Goal: Task Accomplishment & Management: Use online tool/utility

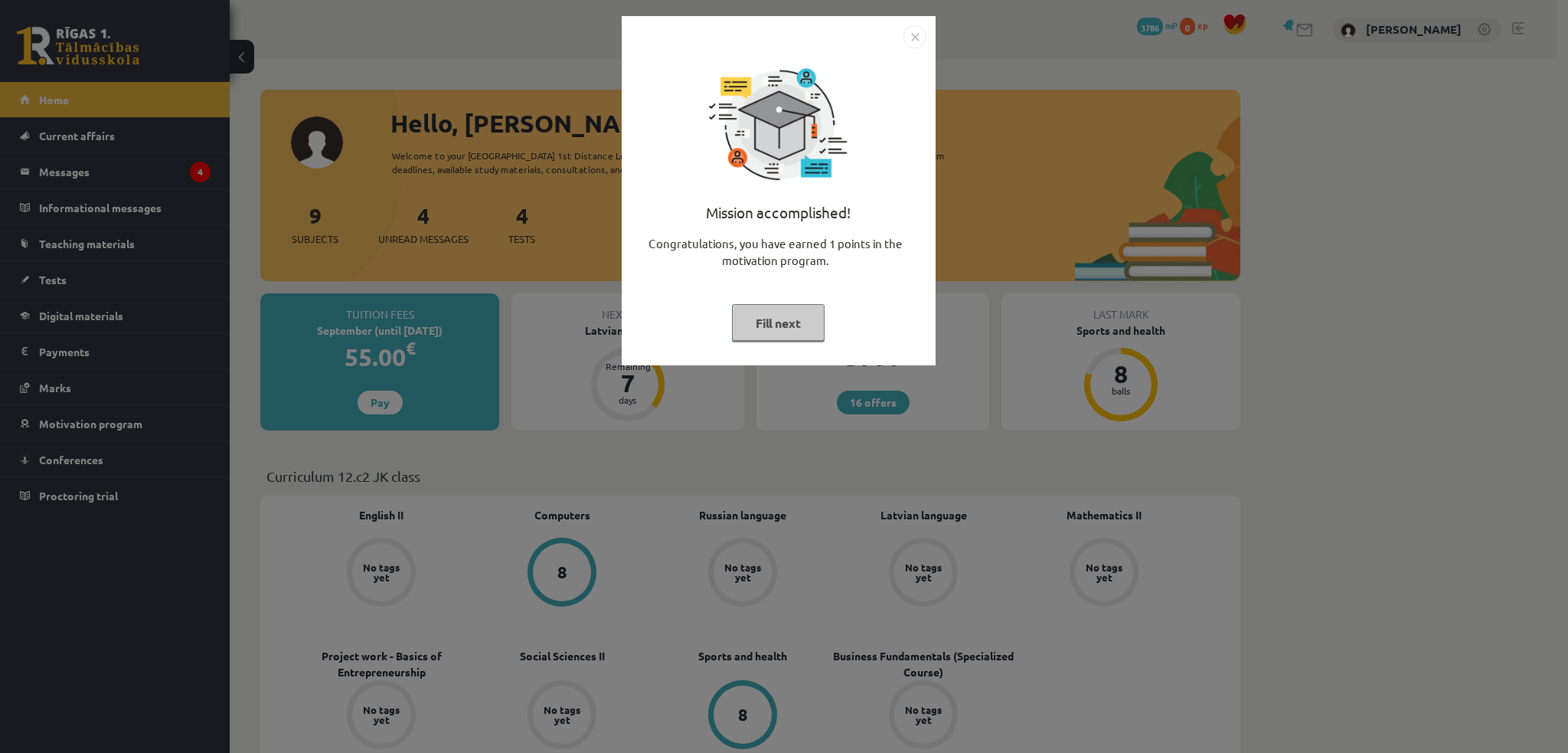
click at [789, 324] on font "Fill next" at bounding box center [778, 323] width 46 height 16
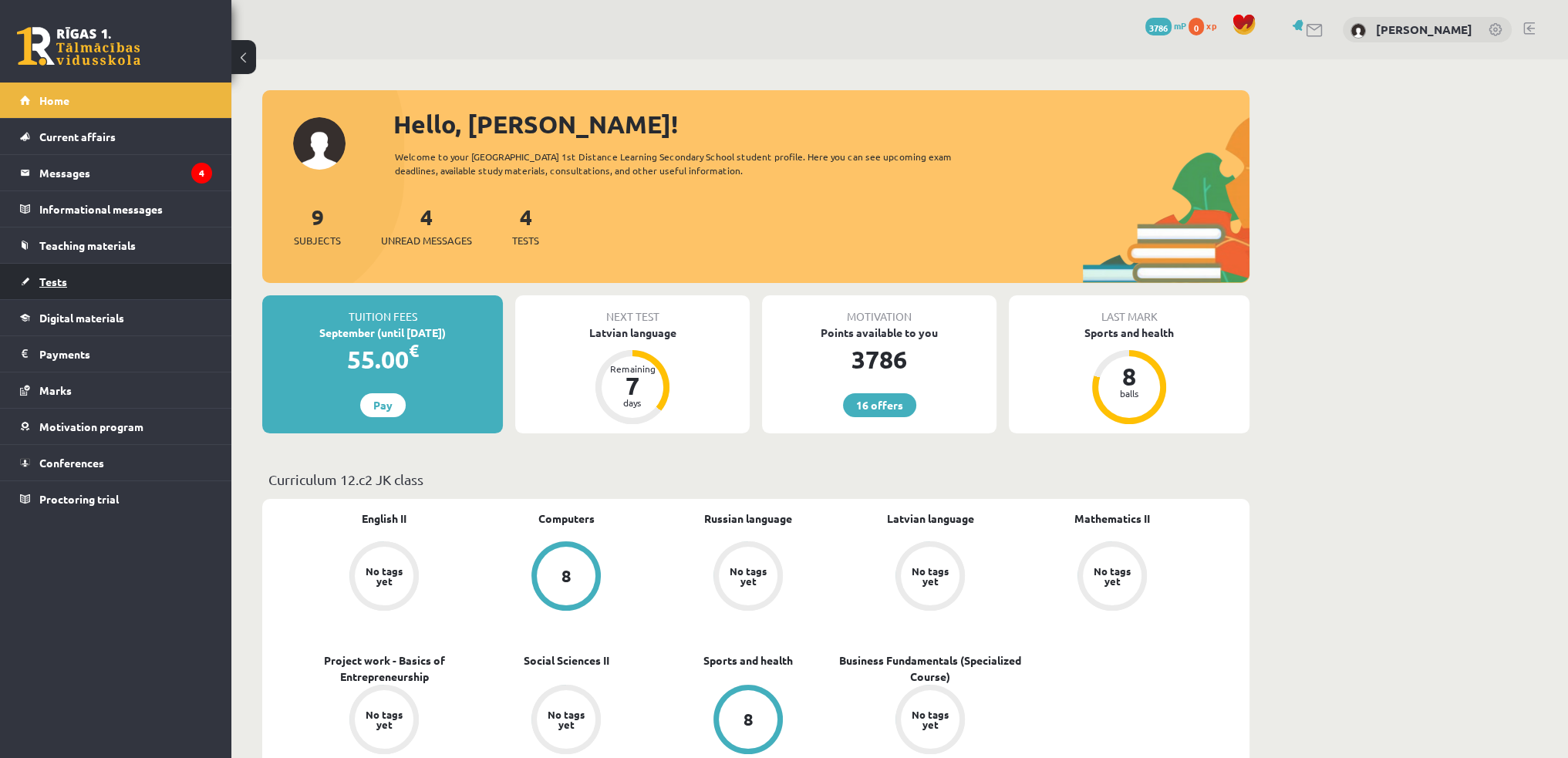
click at [69, 280] on link "Tests" at bounding box center [116, 281] width 192 height 36
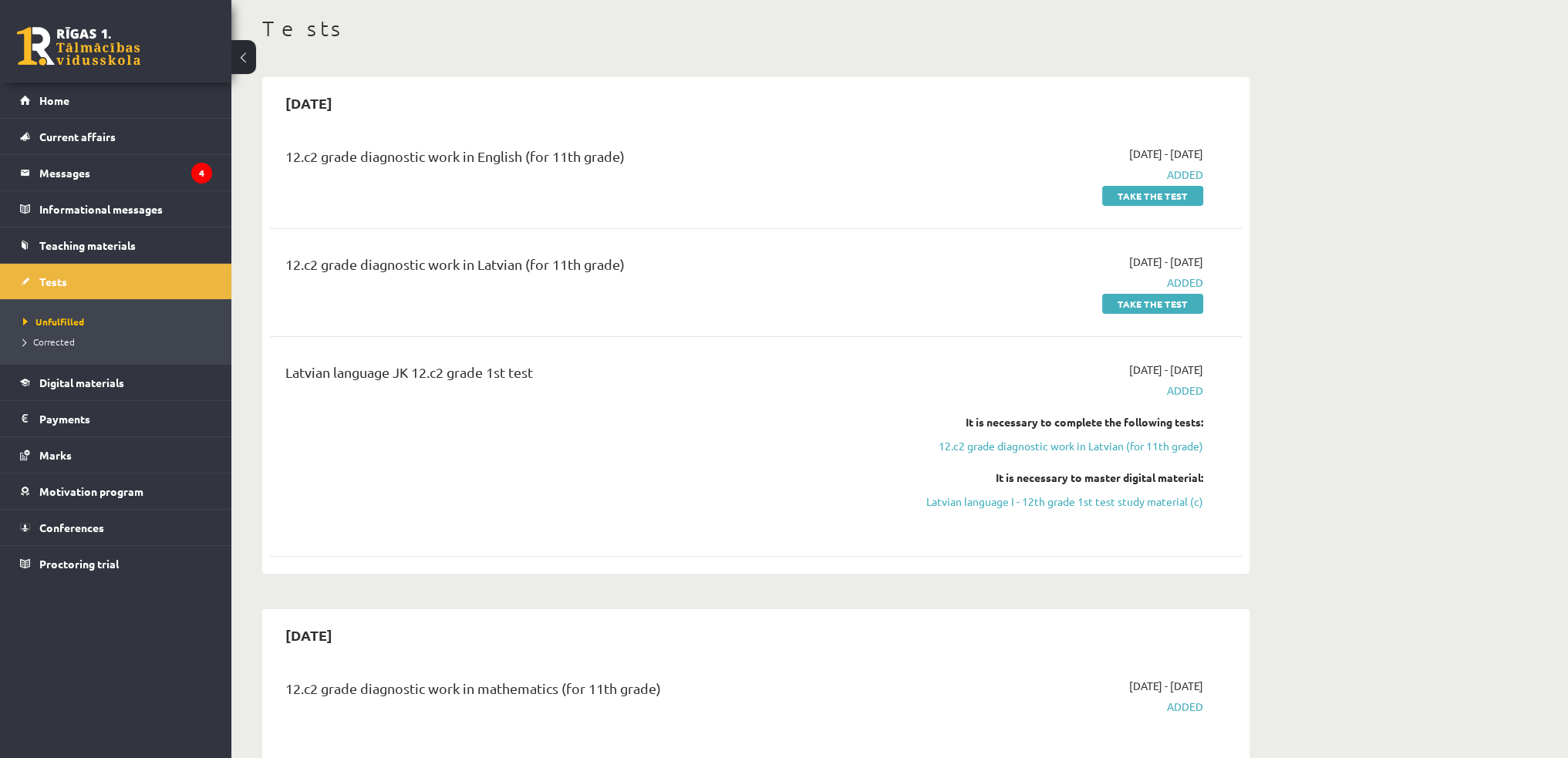
scroll to position [77, 0]
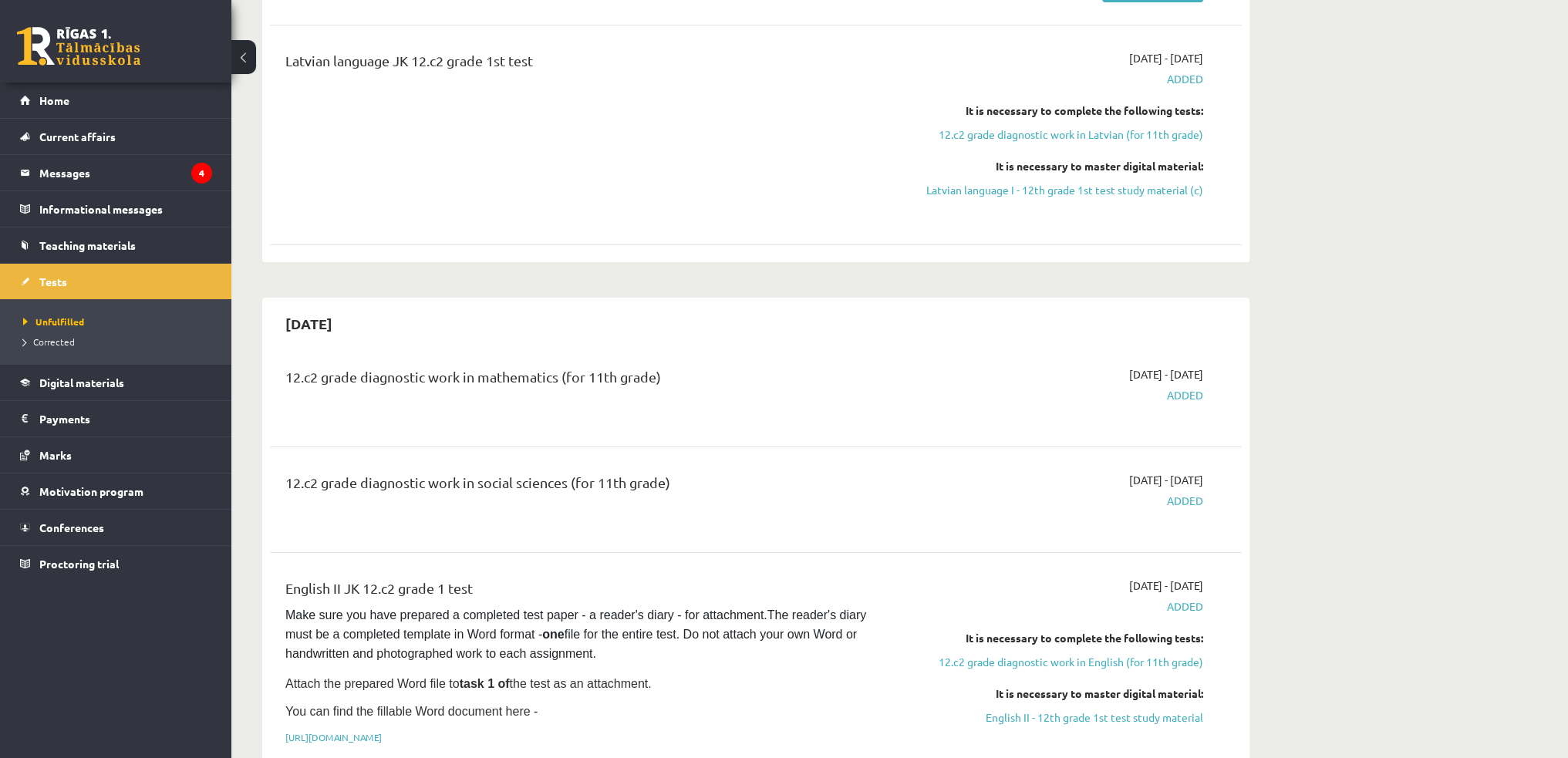
scroll to position [540, 0]
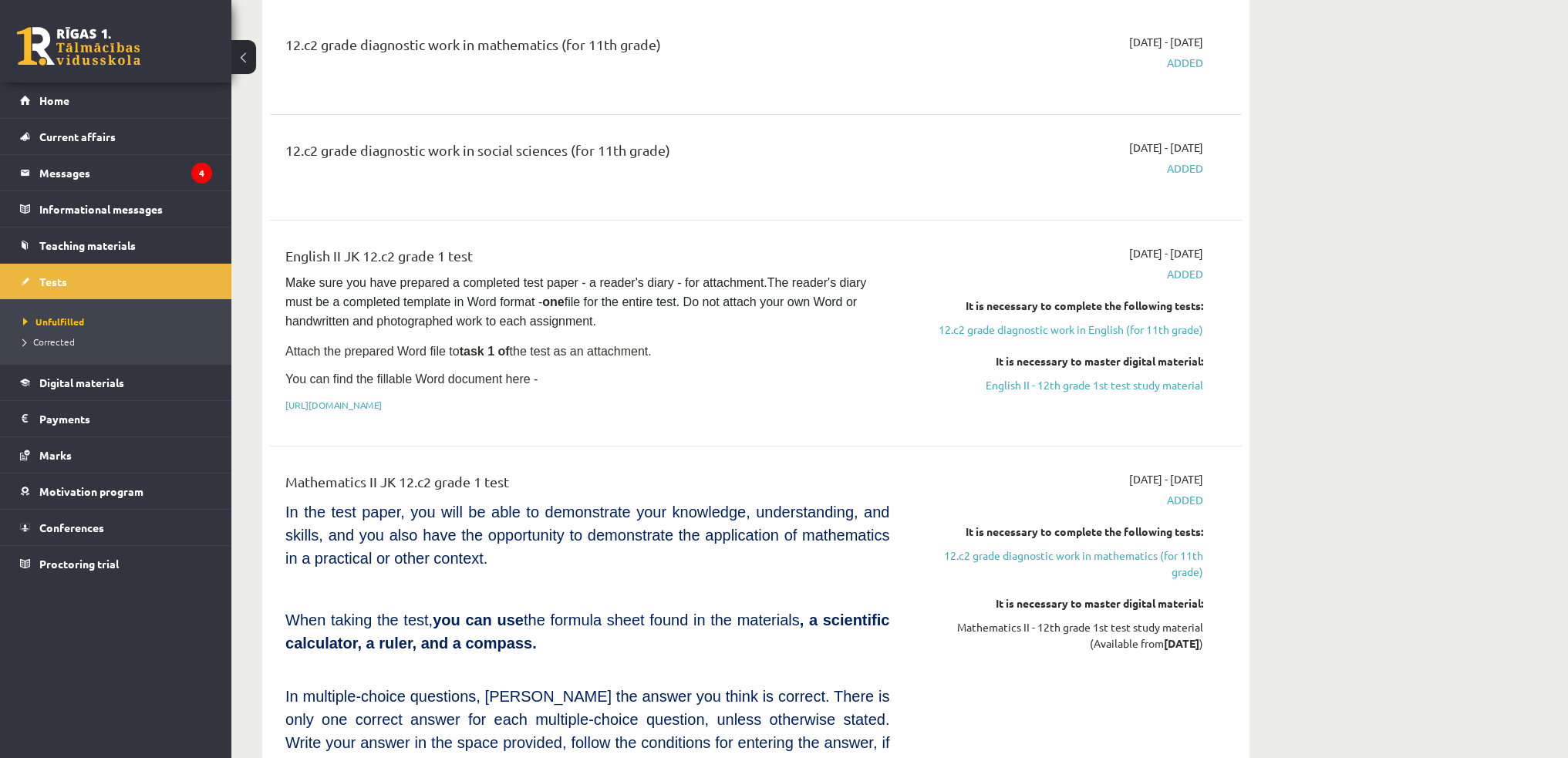
scroll to position [694, 0]
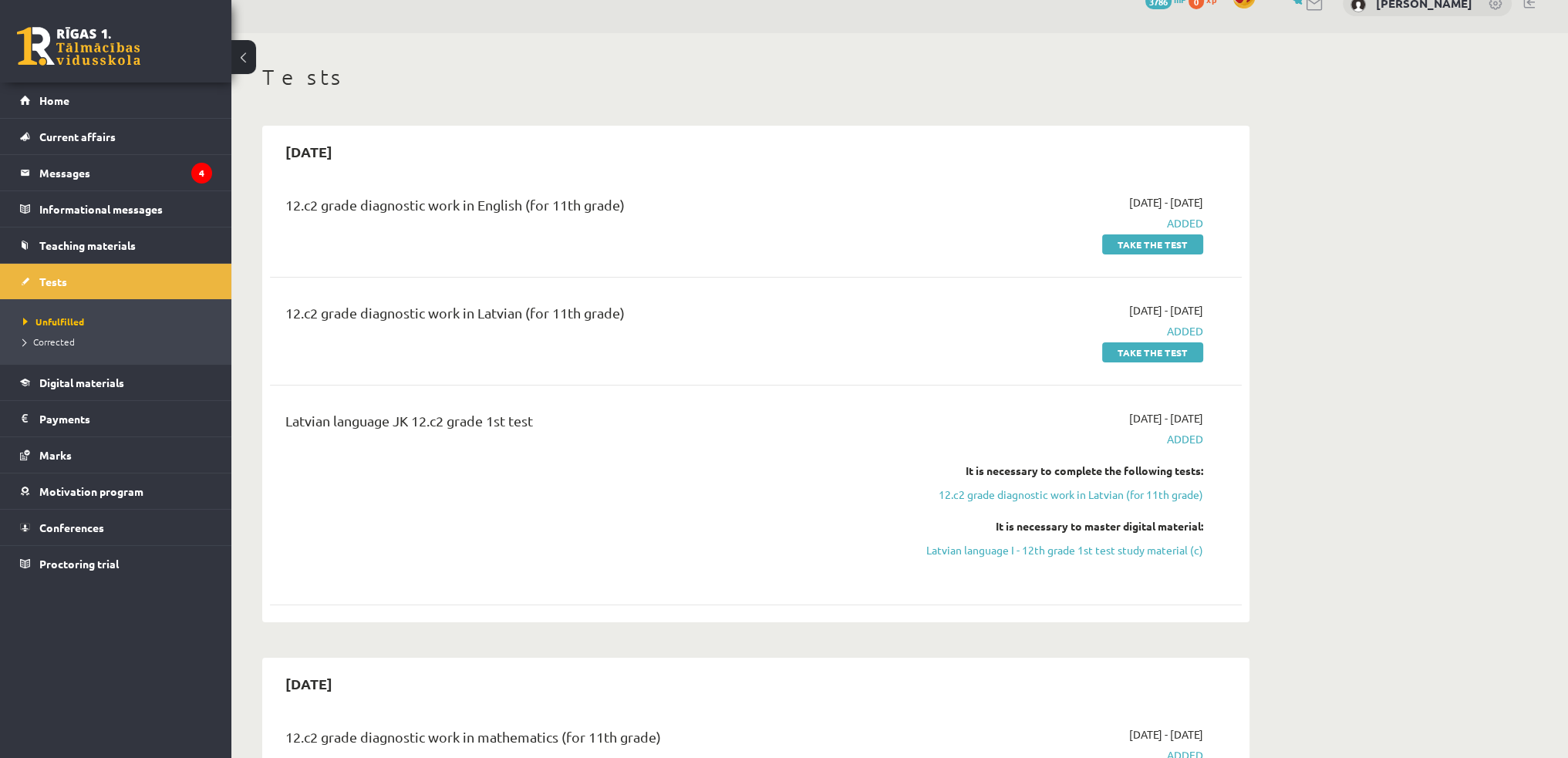
scroll to position [0, 0]
